Goal: Navigation & Orientation: Find specific page/section

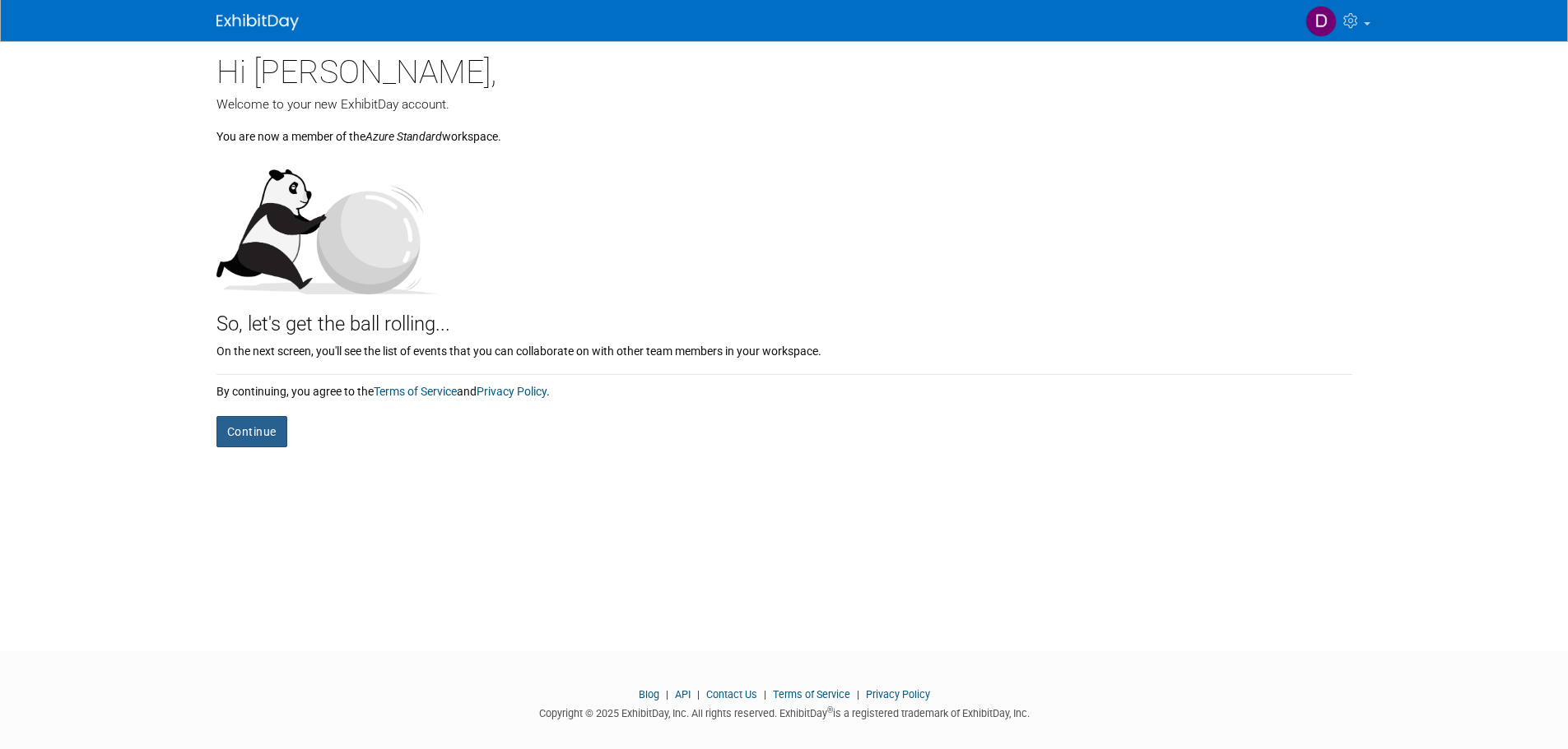
click at [257, 438] on button "Continue" at bounding box center [251, 432] width 71 height 32
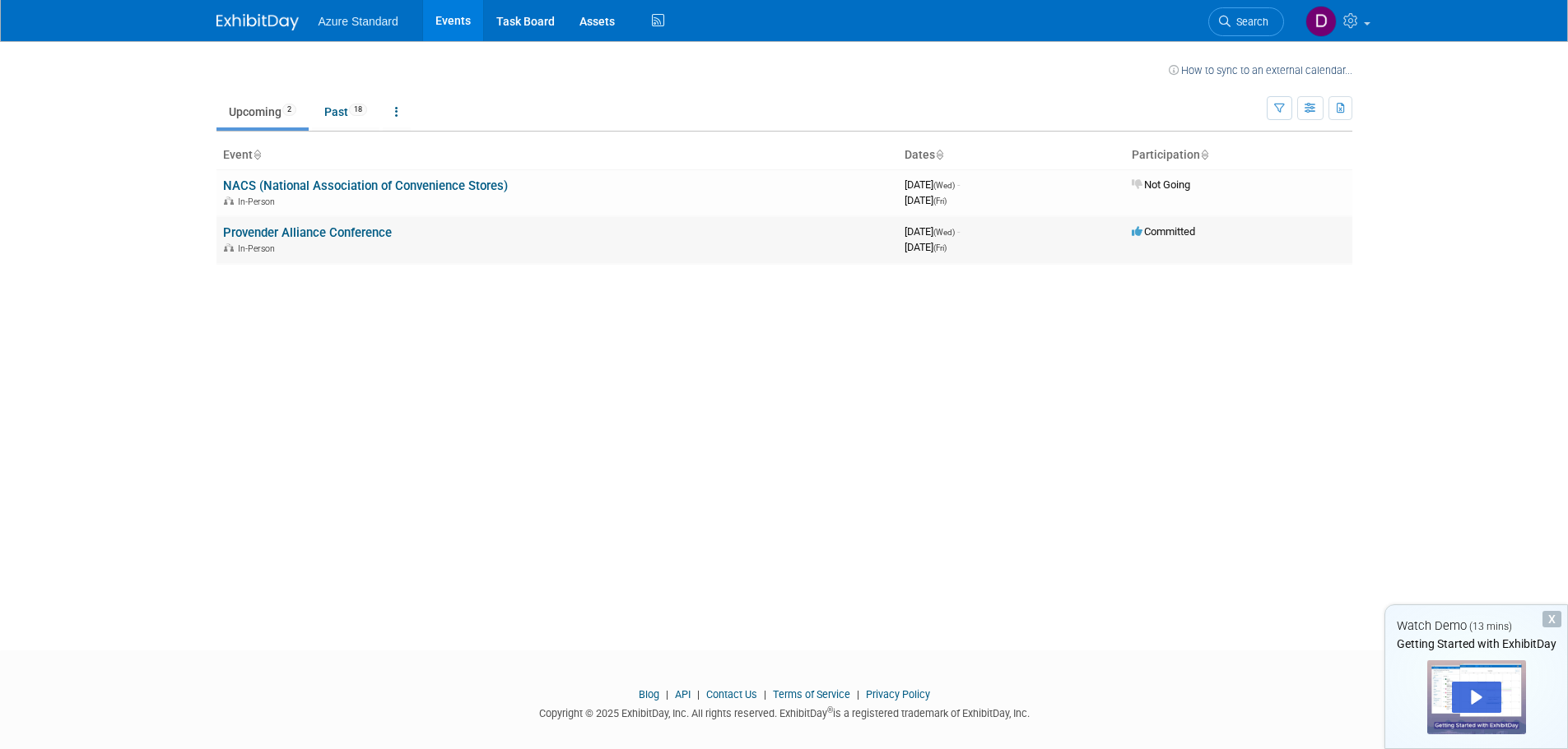
click at [309, 227] on link "Provender Alliance Conference" at bounding box center [307, 233] width 169 height 15
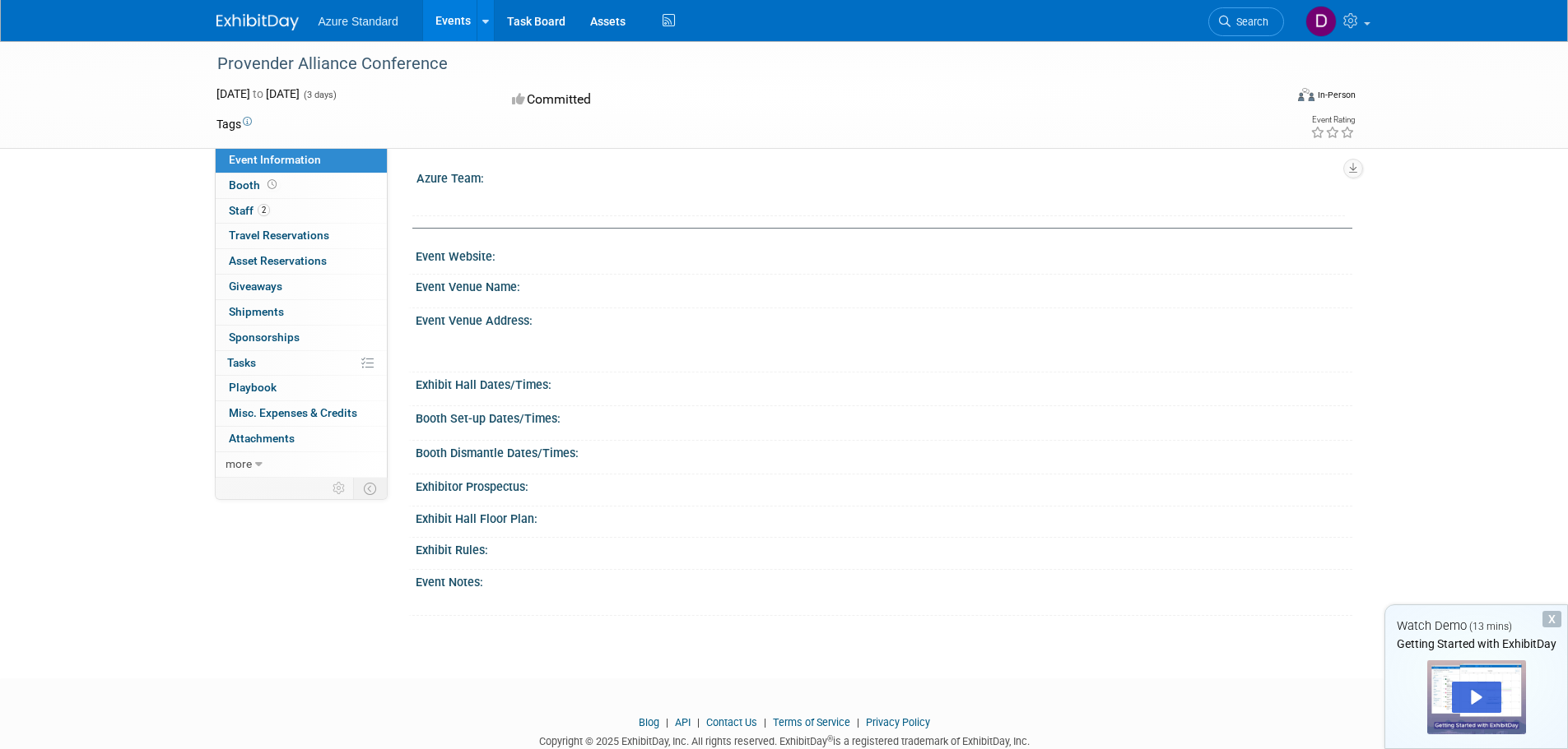
drag, startPoint x: 220, startPoint y: 63, endPoint x: 442, endPoint y: 54, distance: 222.2
click at [442, 54] on div "Provender Alliance Conference" at bounding box center [735, 64] width 1048 height 30
